Goal: Find specific page/section: Find specific page/section

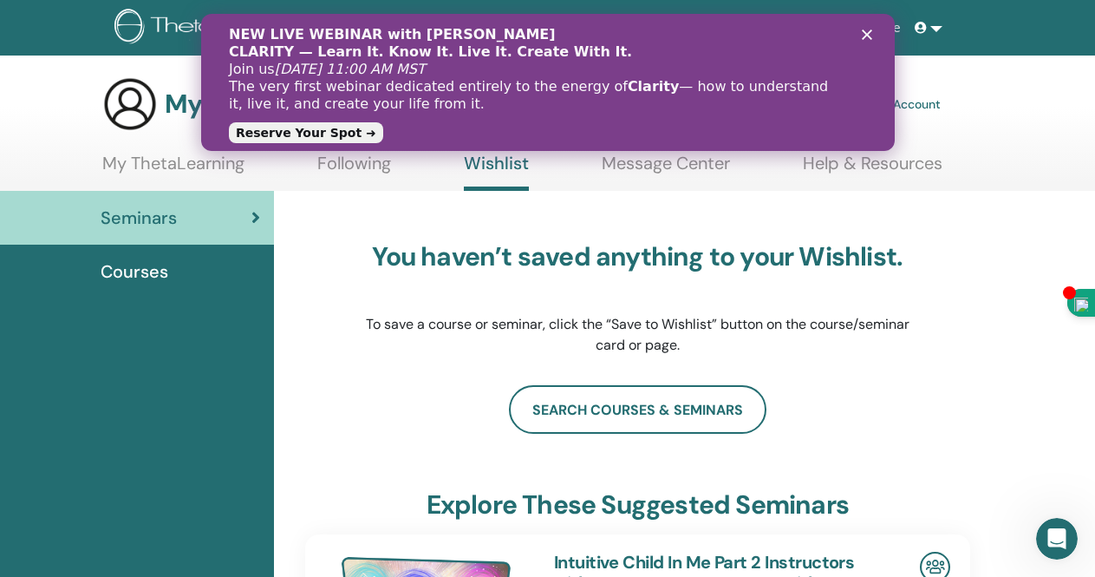
click at [864, 31] on icon "Close" at bounding box center [866, 34] width 10 height 10
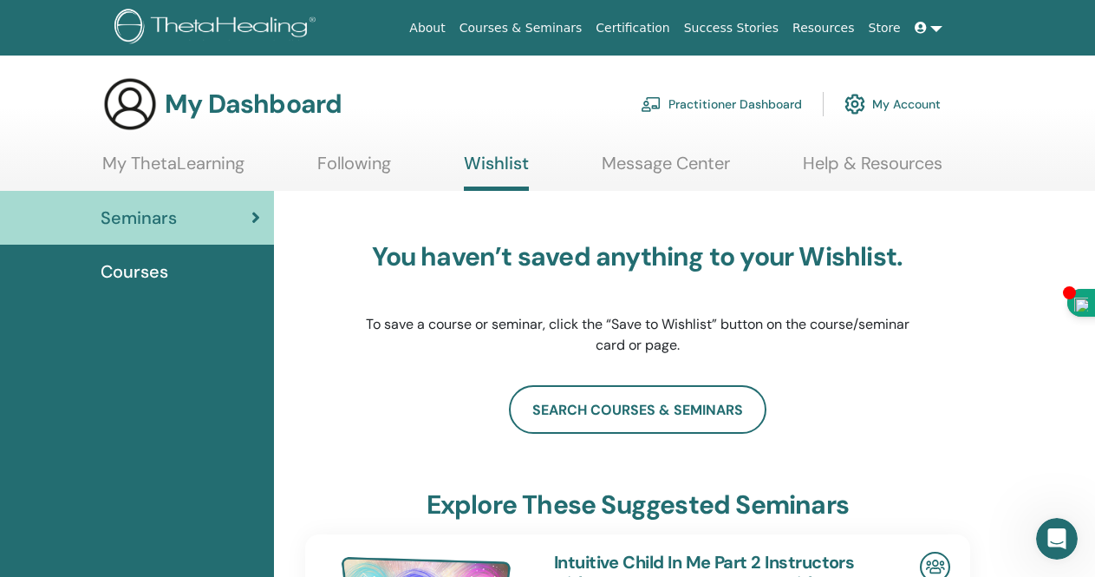
click at [937, 24] on link at bounding box center [929, 28] width 42 height 32
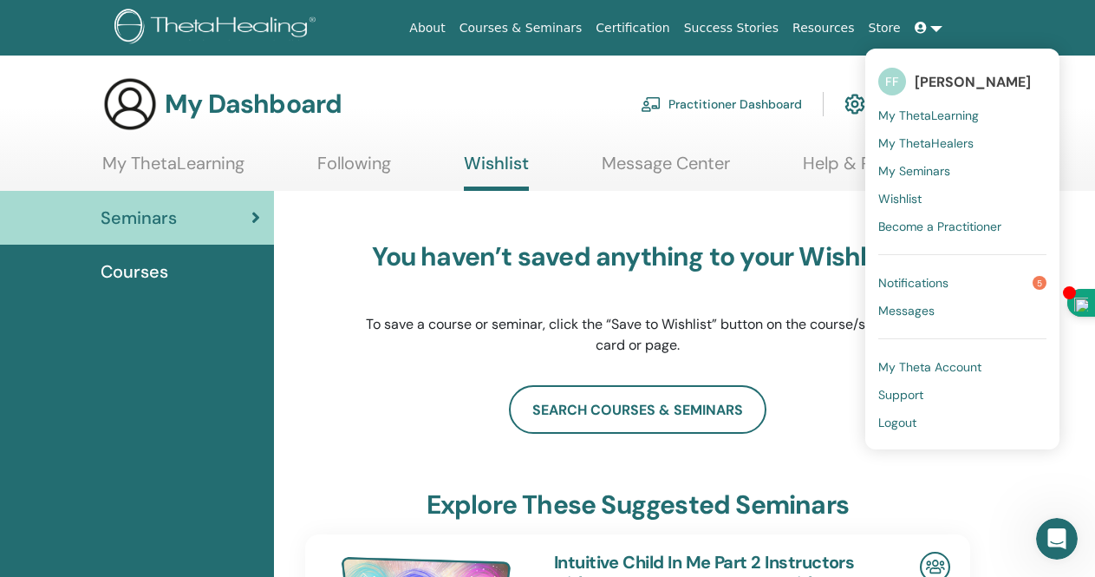
click at [913, 278] on span "Notifications" at bounding box center [913, 283] width 70 height 16
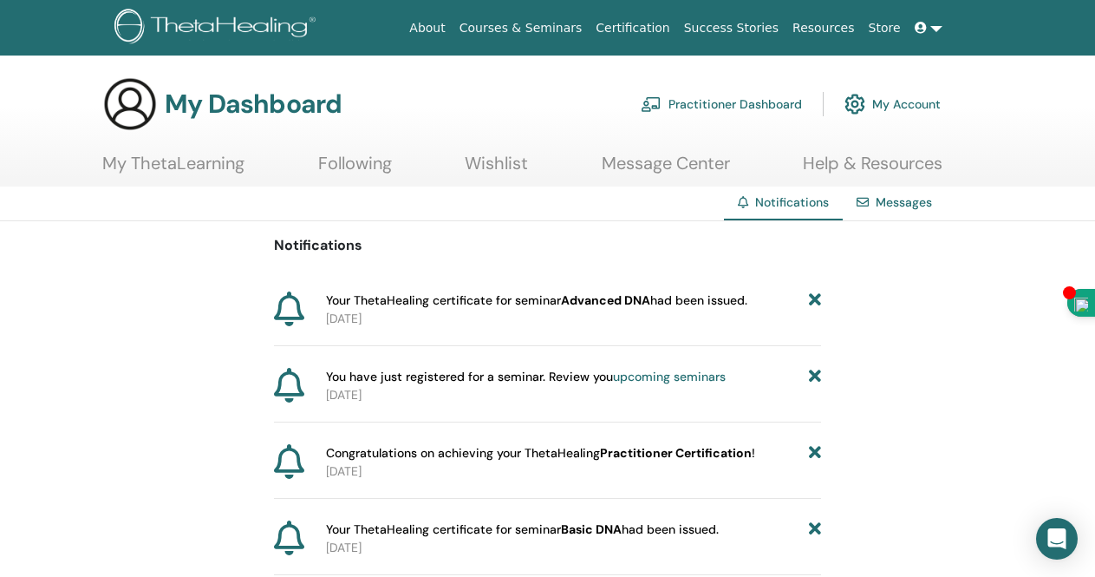
click at [821, 301] on icon at bounding box center [815, 300] width 12 height 18
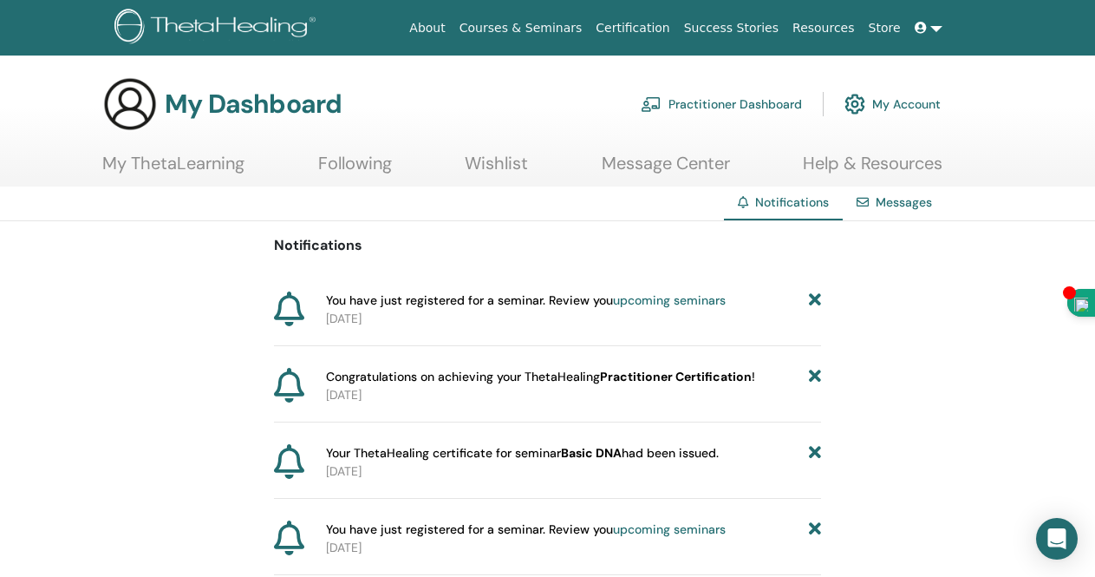
click at [877, 110] on link "My Account" at bounding box center [892, 104] width 96 height 38
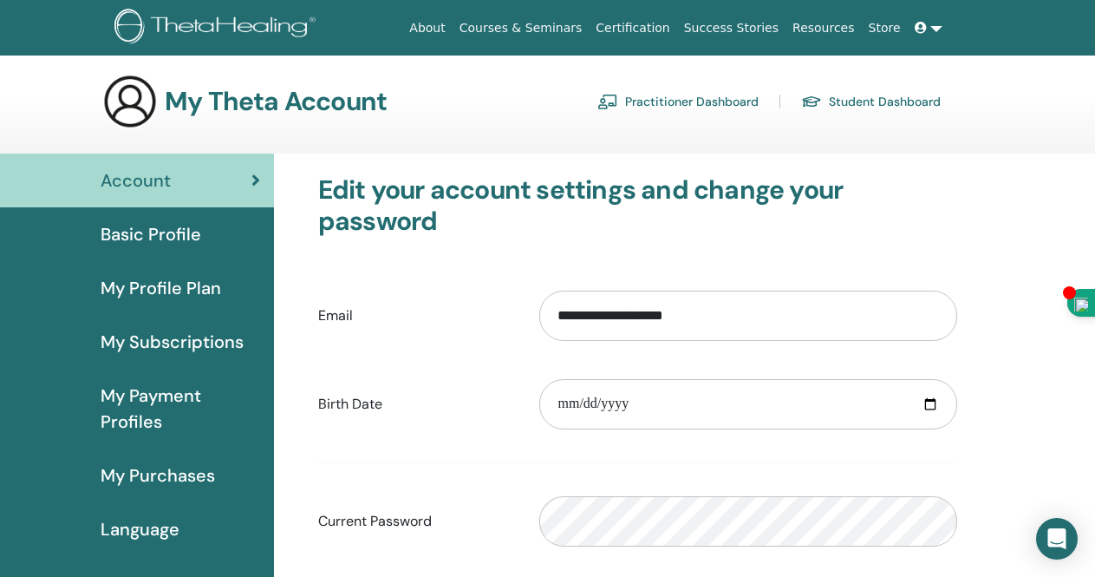
scroll to position [3, 0]
click at [656, 29] on link "Certification" at bounding box center [633, 28] width 88 height 32
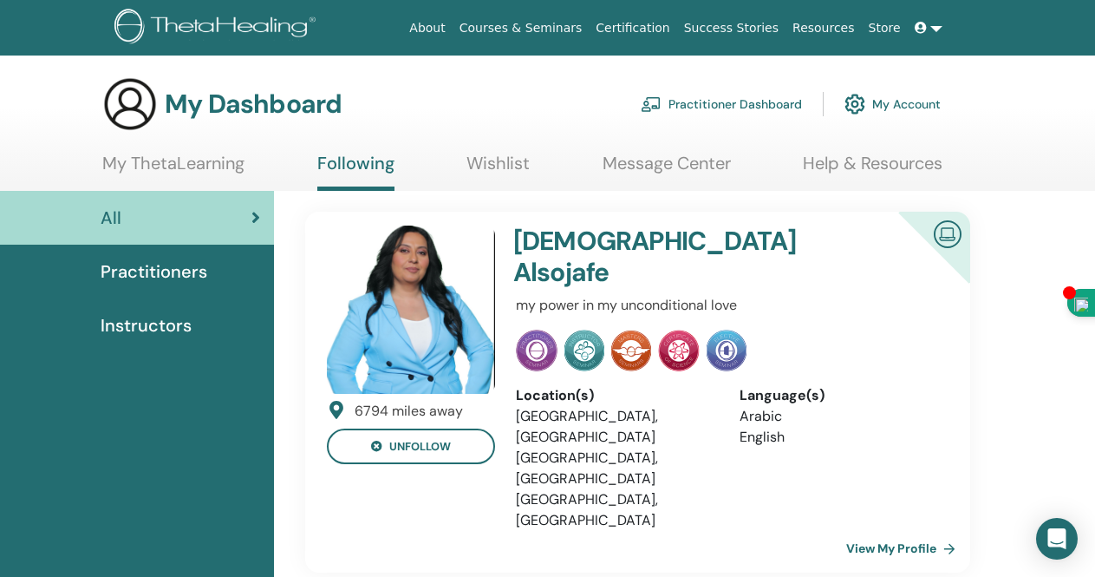
click at [503, 159] on link "Wishlist" at bounding box center [497, 170] width 63 height 34
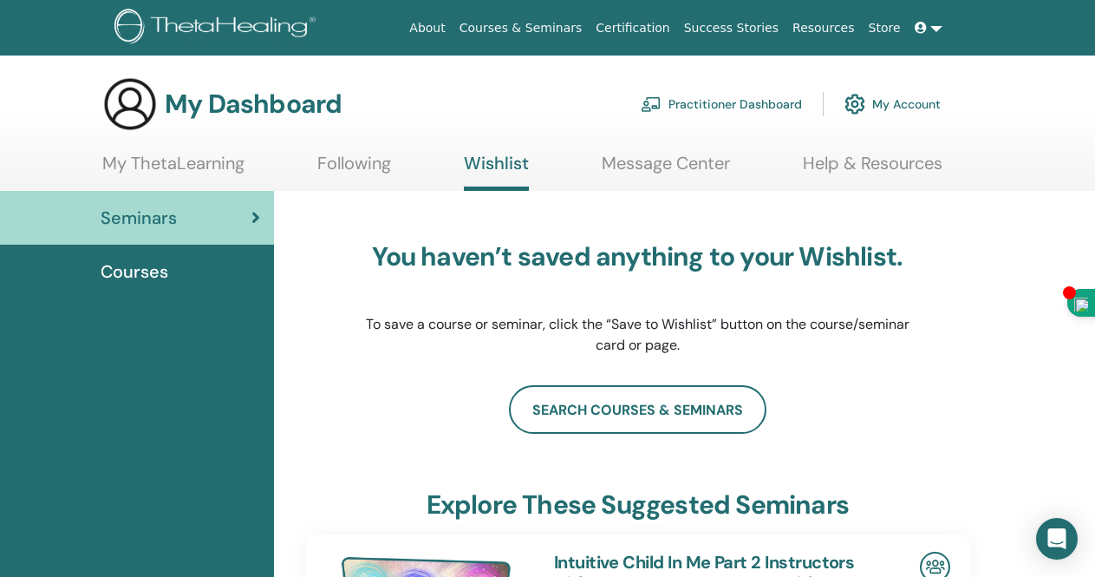
click at [733, 102] on link "Practitioner Dashboard" at bounding box center [721, 104] width 161 height 38
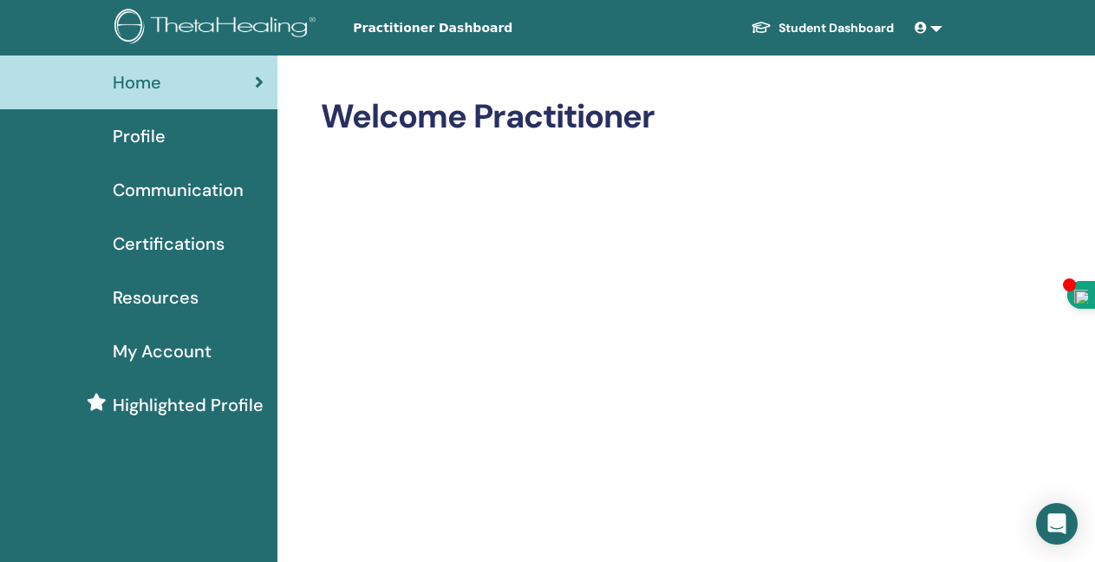
click at [200, 240] on span "Certifications" at bounding box center [169, 244] width 112 height 26
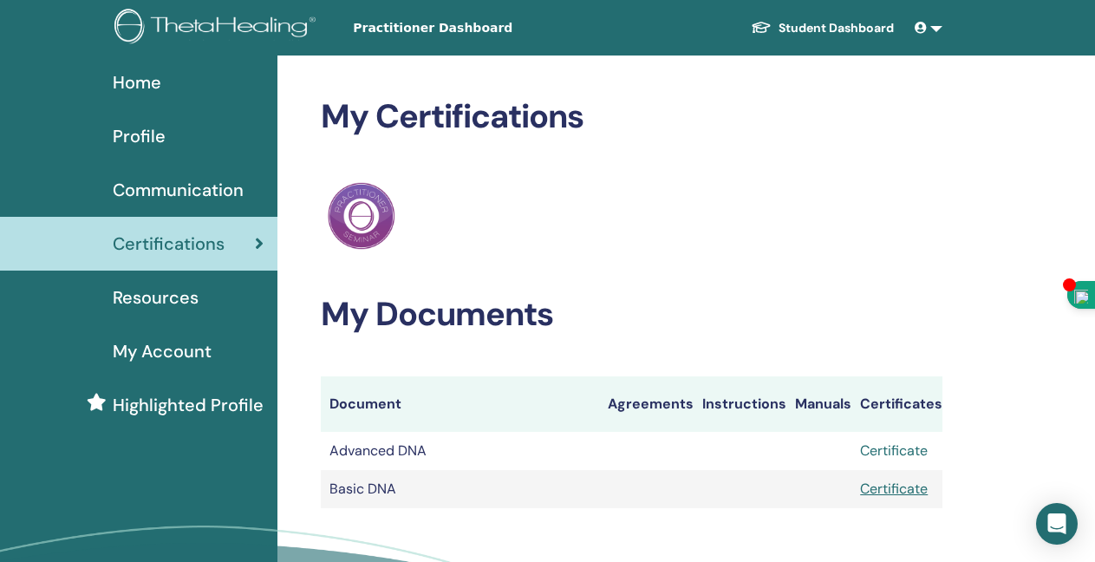
click at [898, 449] on link "Certificate" at bounding box center [894, 450] width 68 height 18
